Goal: Check status: Check status

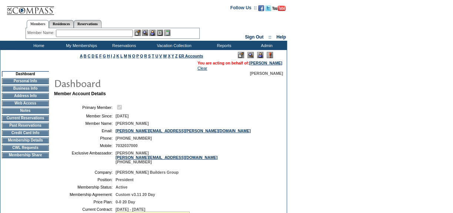
scroll to position [101, 0]
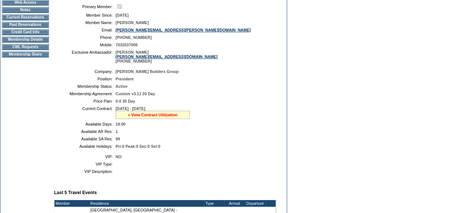
click at [141, 115] on link "» View Contract Utilization" at bounding box center [153, 115] width 50 height 4
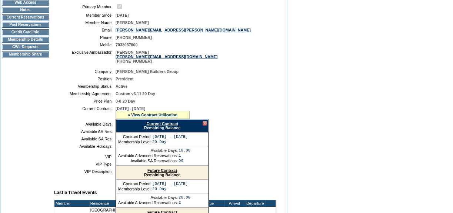
click at [154, 126] on link "Current Contract" at bounding box center [161, 123] width 31 height 4
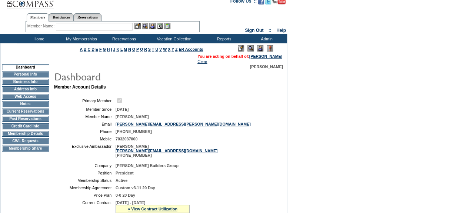
scroll to position [0, 0]
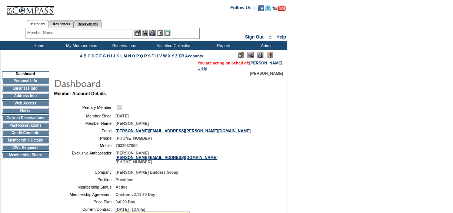
click at [90, 23] on link "Reservations" at bounding box center [88, 24] width 28 height 8
click at [72, 34] on input "text" at bounding box center [70, 33] width 33 height 7
paste input "1730392"
type input "1730392"
click at [92, 32] on img at bounding box center [91, 33] width 6 height 6
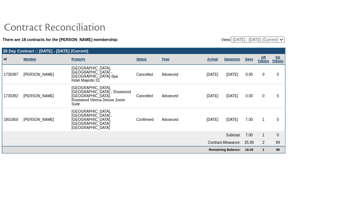
drag, startPoint x: 3, startPoint y: 93, endPoint x: 19, endPoint y: 92, distance: 16.7
click at [19, 92] on td "1730392" at bounding box center [12, 96] width 20 height 24
copy td "1730392"
